Goal: Navigation & Orientation: Find specific page/section

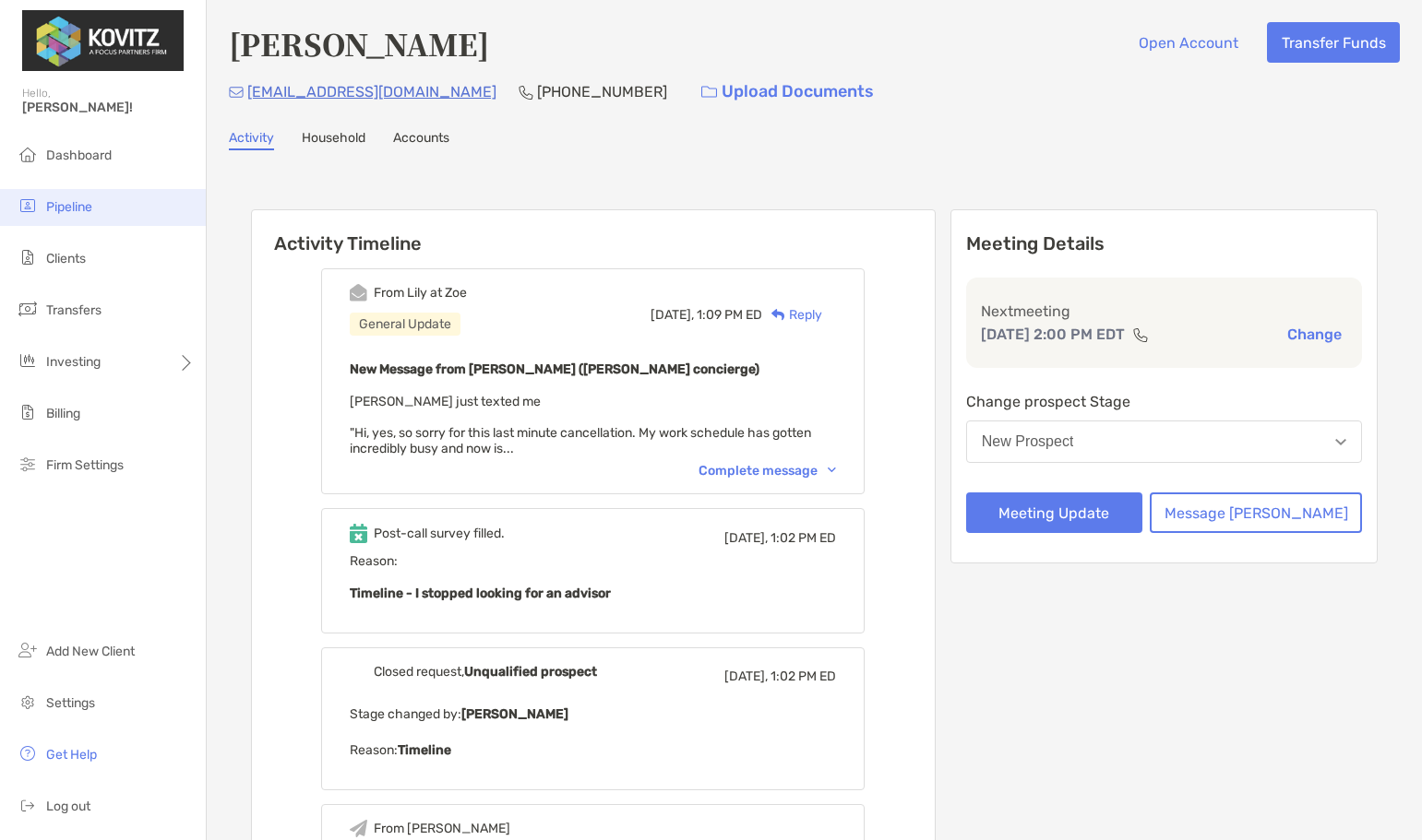
click at [63, 197] on li "Pipeline" at bounding box center [102, 207] width 206 height 37
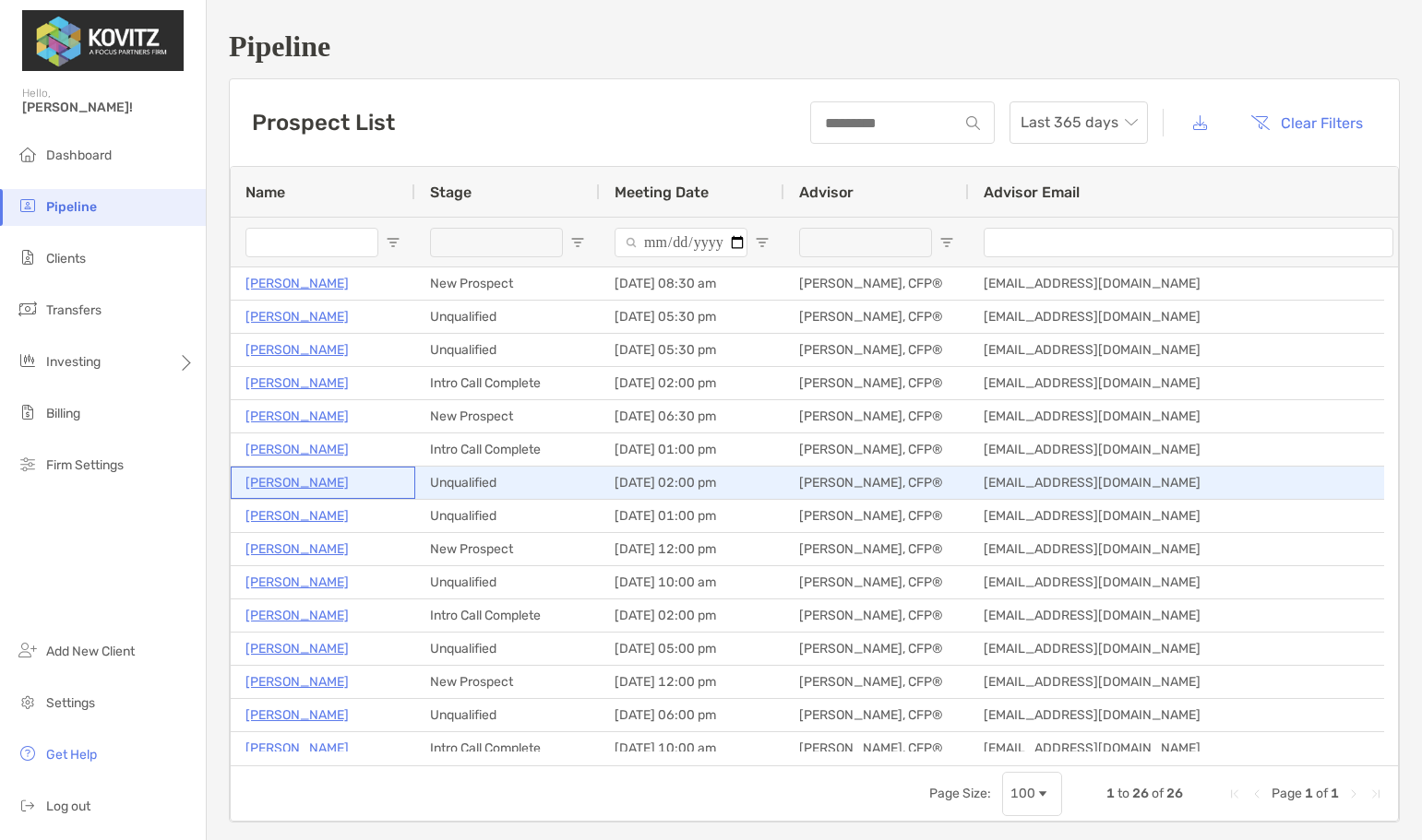
click at [273, 484] on p "Sydney Bennett" at bounding box center [297, 483] width 103 height 23
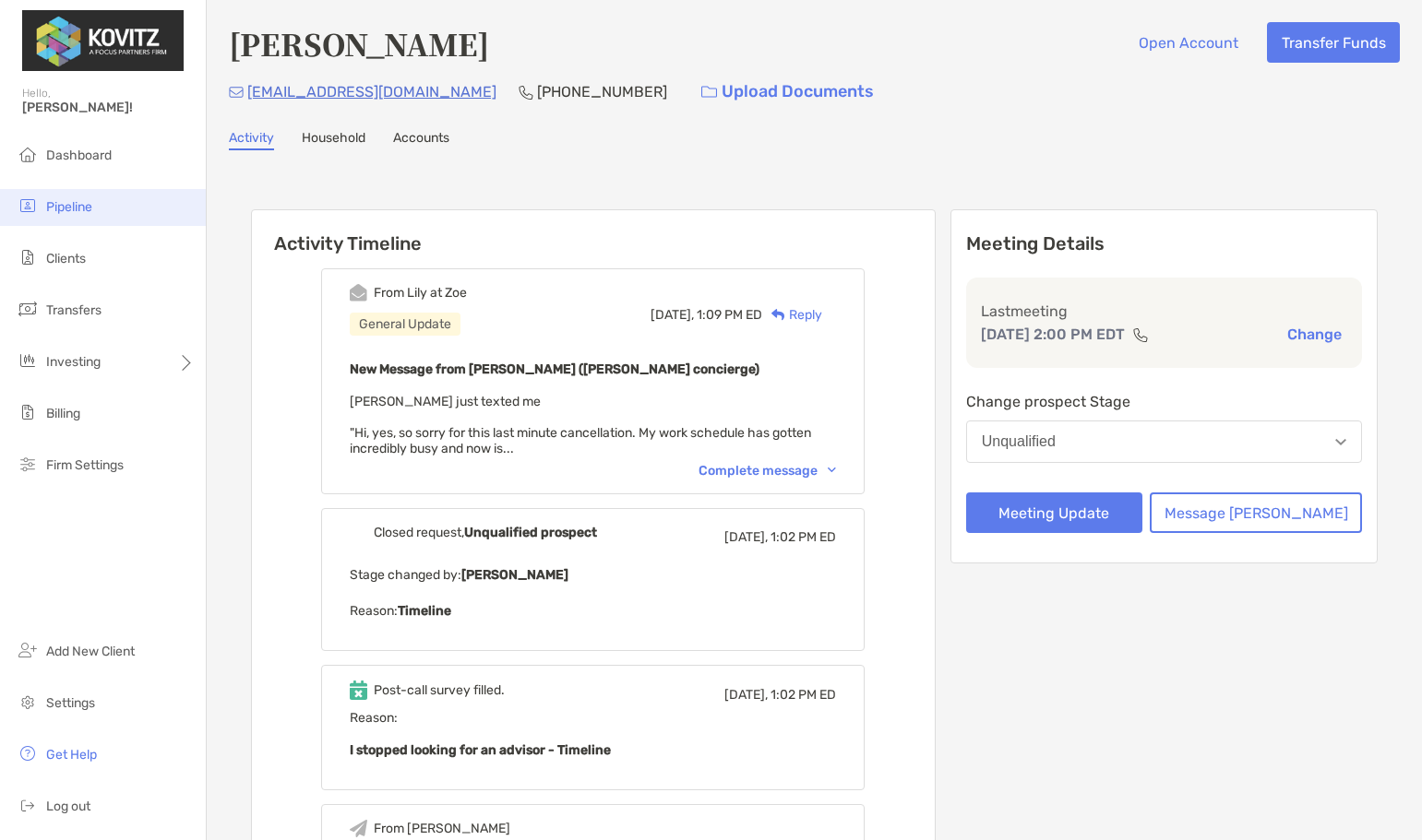
click at [70, 201] on span "Pipeline" at bounding box center [69, 206] width 46 height 16
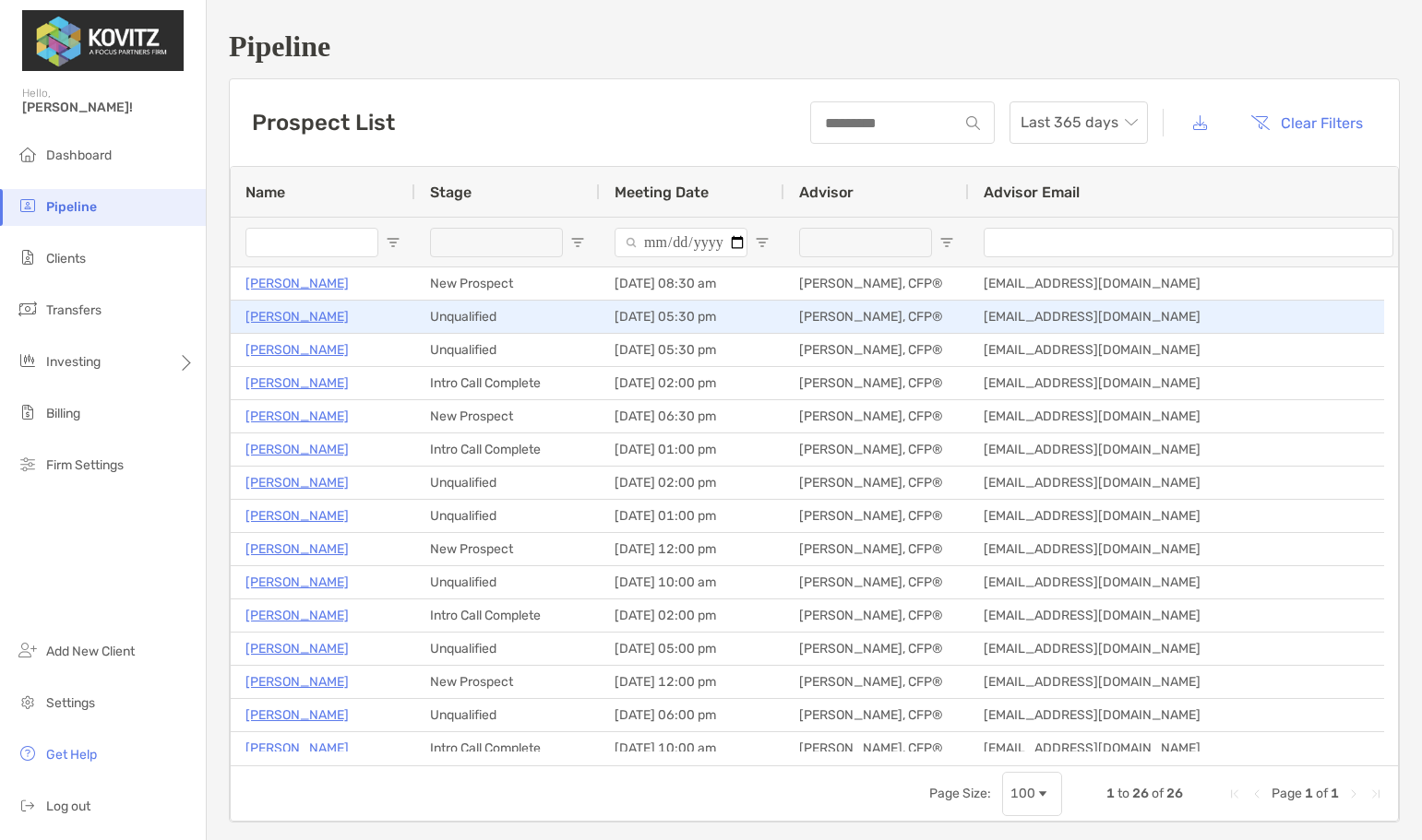
click at [322, 318] on p "[PERSON_NAME]" at bounding box center [297, 316] width 103 height 23
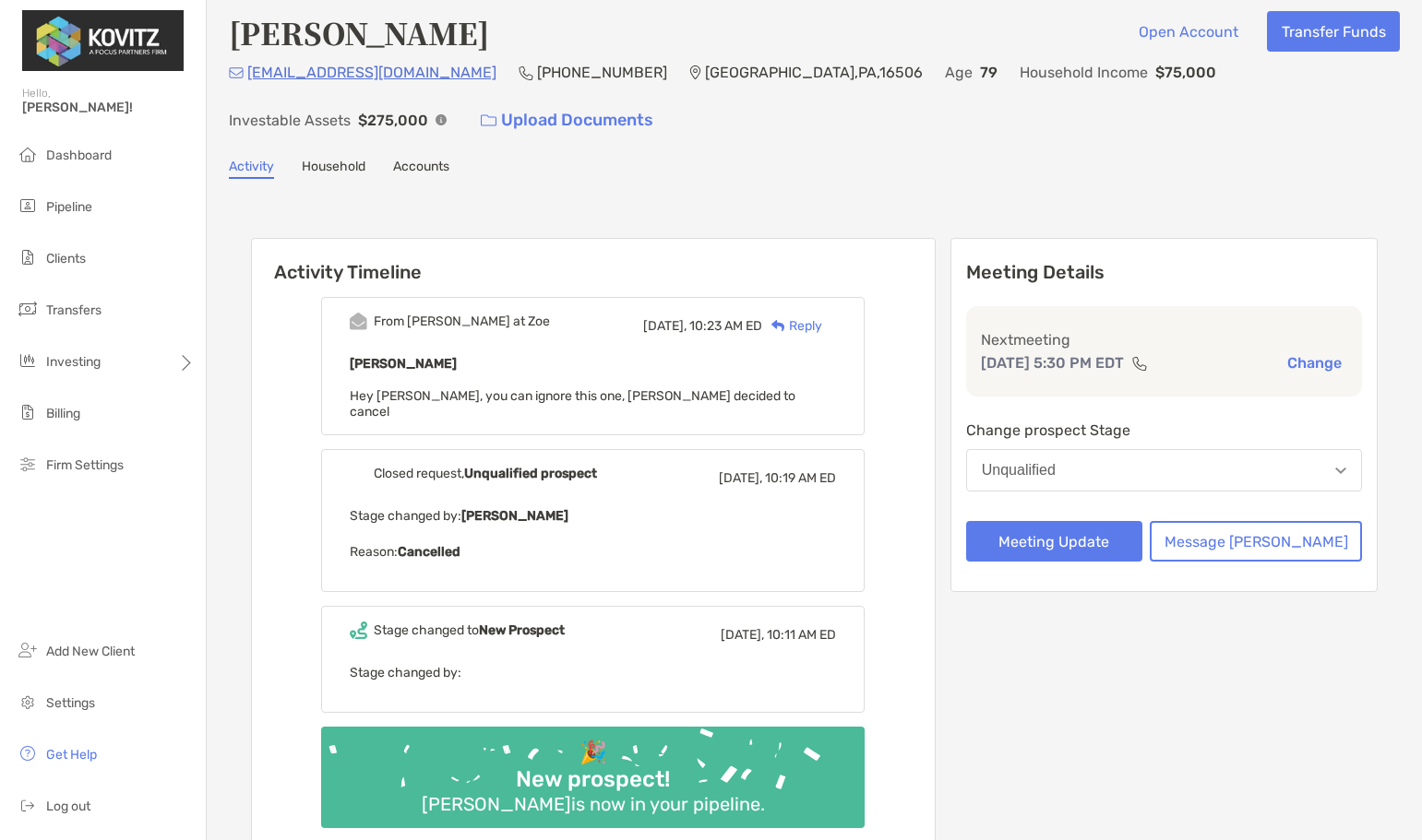
scroll to position [12, 0]
click at [545, 222] on div "Activity Timeline From [PERSON_NAME] at Zoe [DATE], 10:23 AM ED Reply [PERSON_N…" at bounding box center [814, 548] width 1126 height 660
